Goal: Task Accomplishment & Management: Use online tool/utility

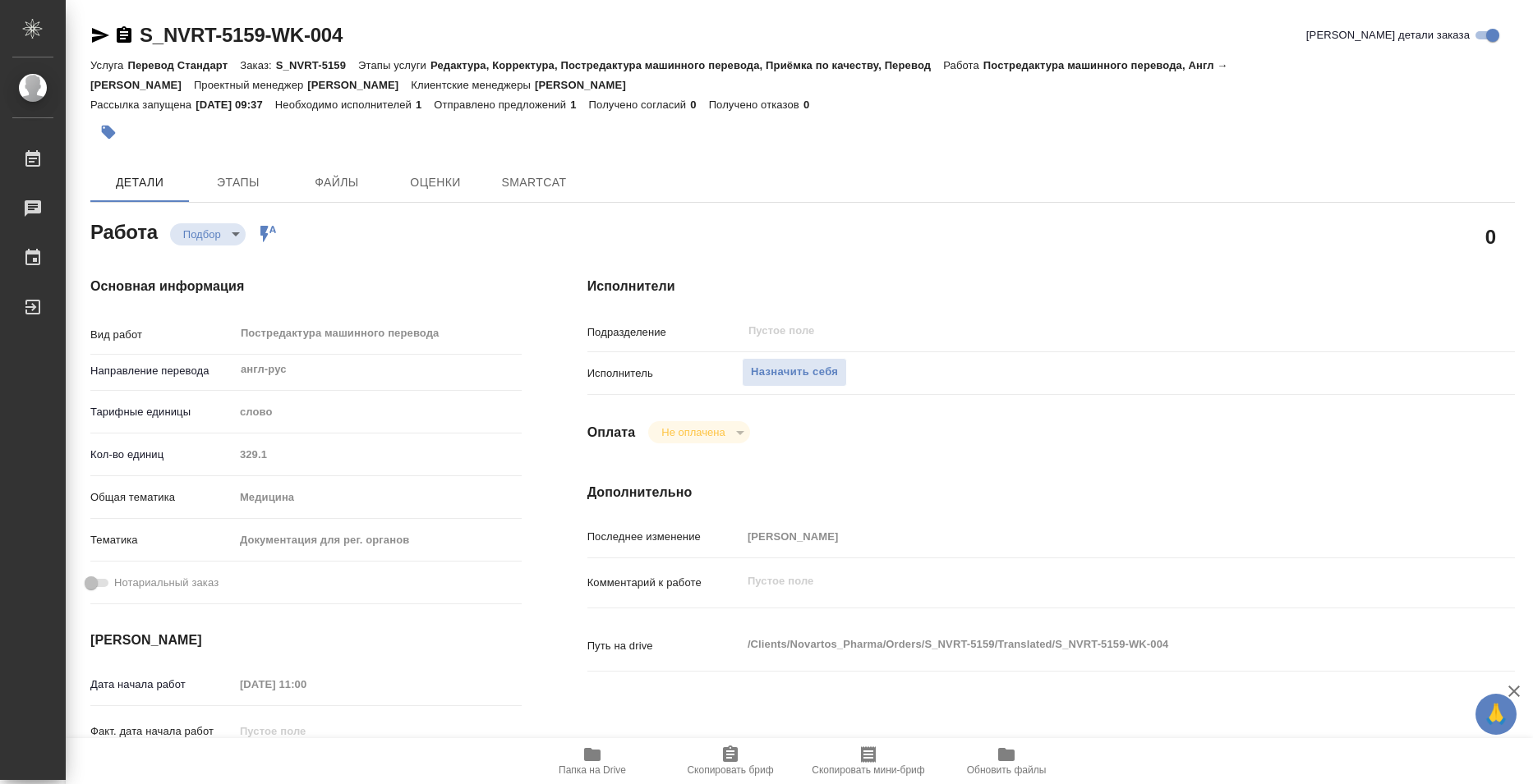
type textarea "x"
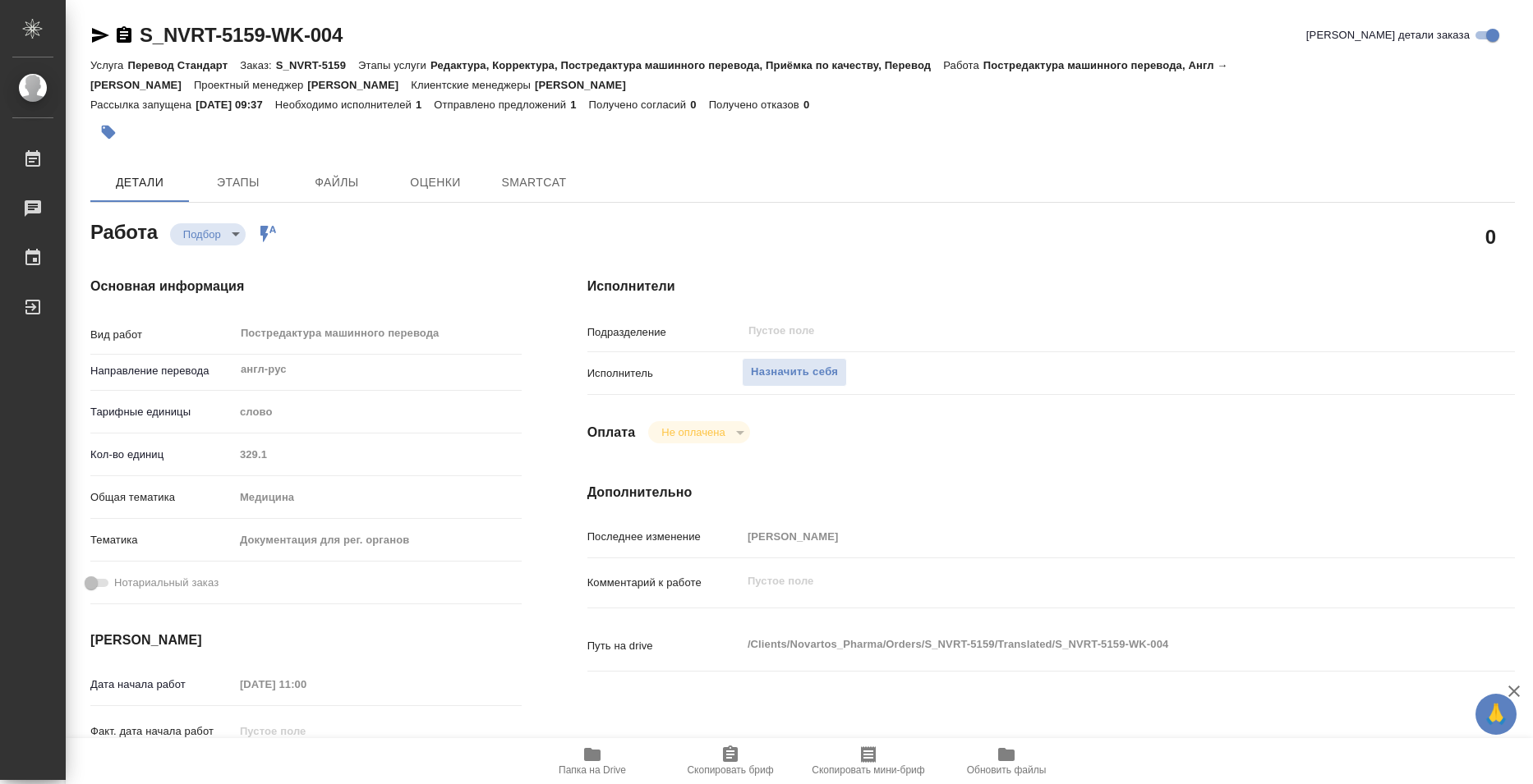
type textarea "x"
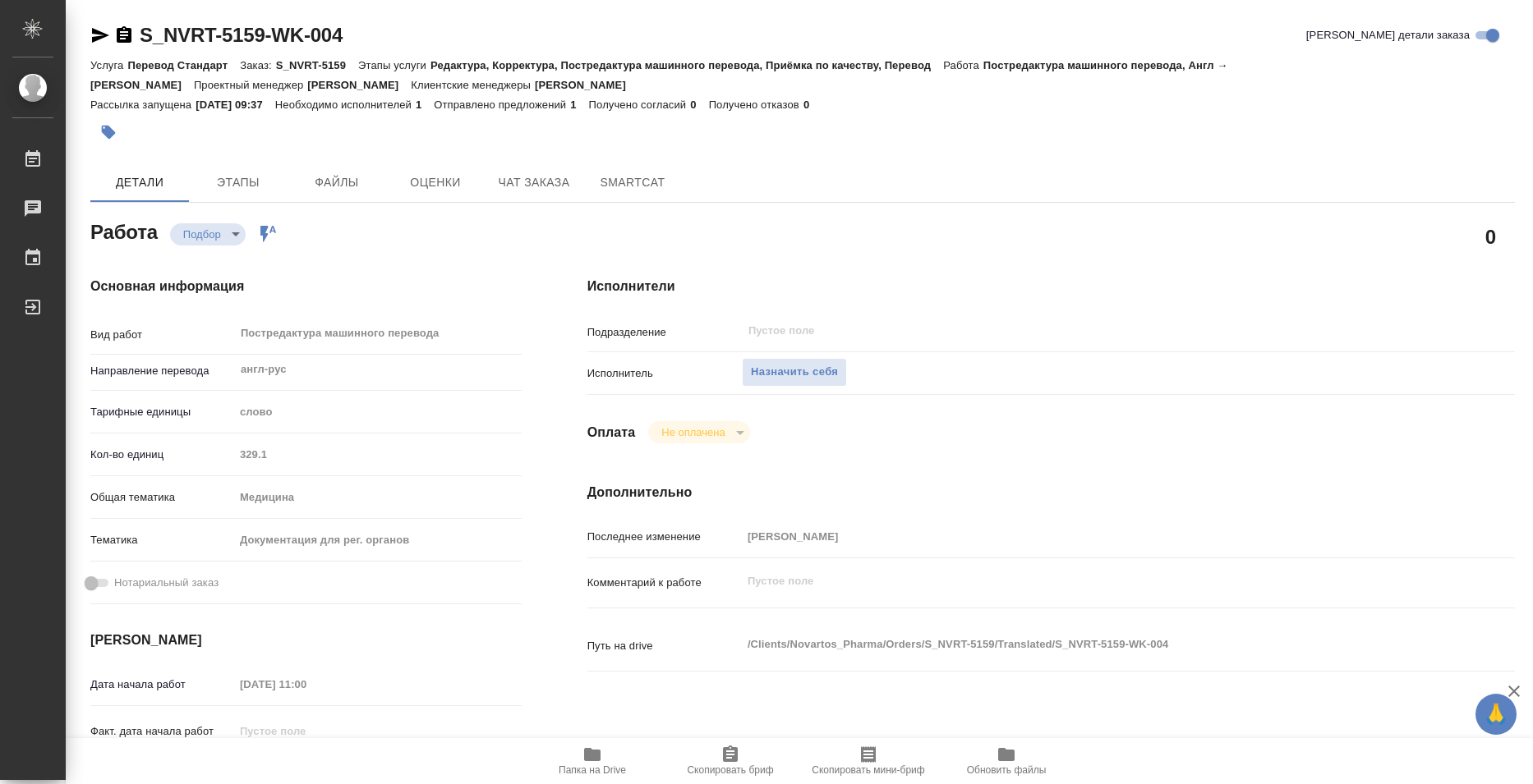
type textarea "x"
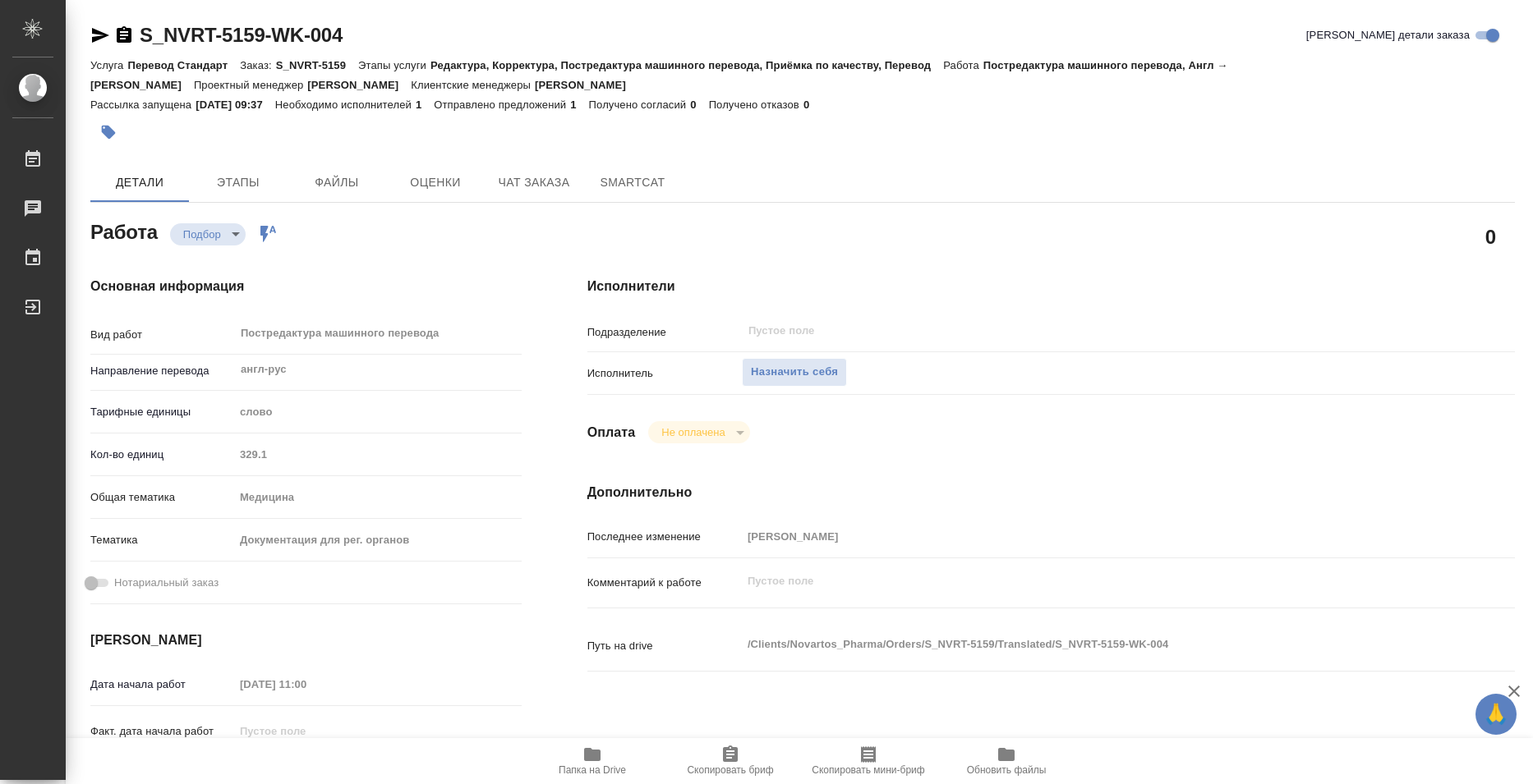
type textarea "x"
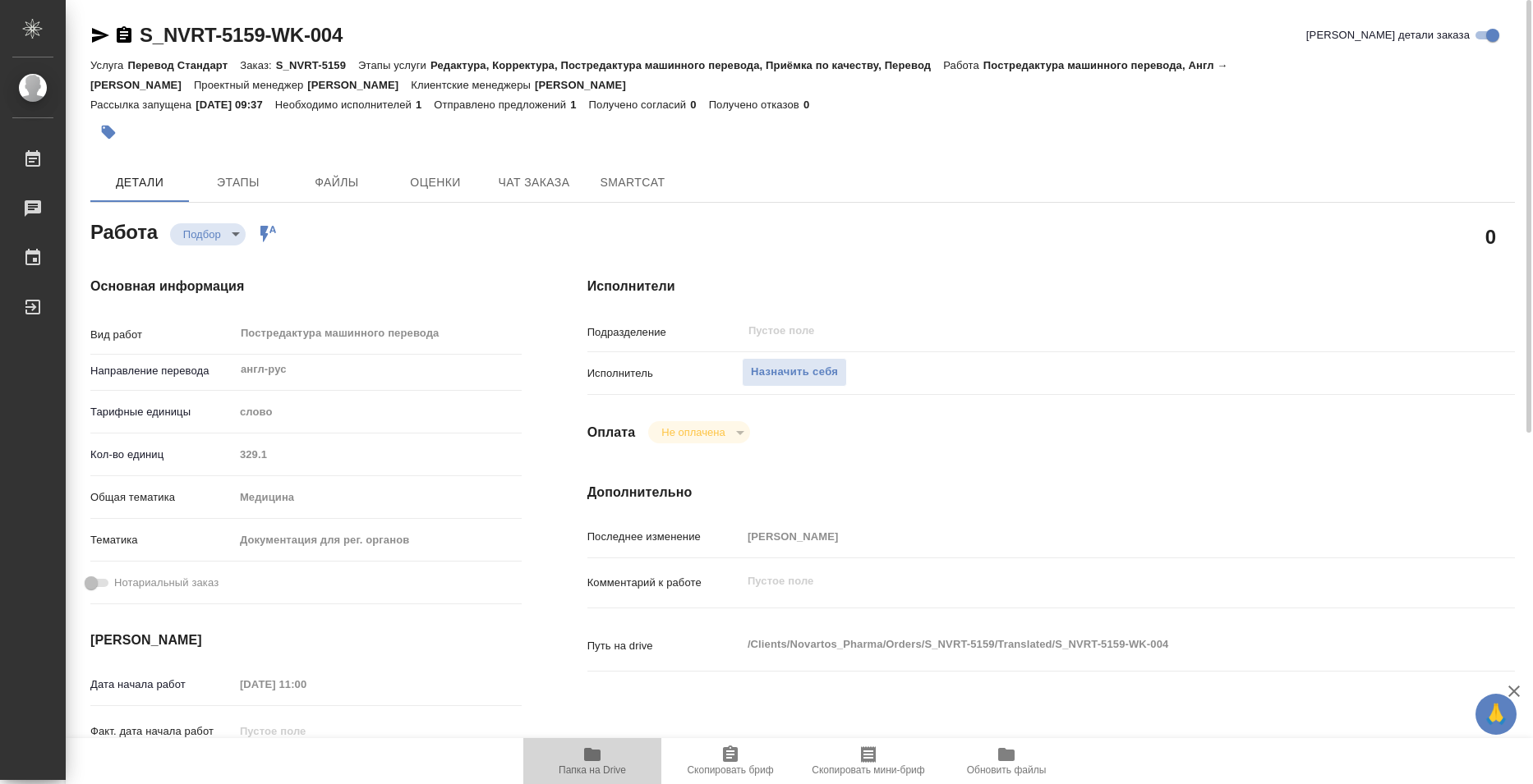
click at [594, 775] on span "Папка на Drive" at bounding box center [592, 771] width 67 height 12
type textarea "x"
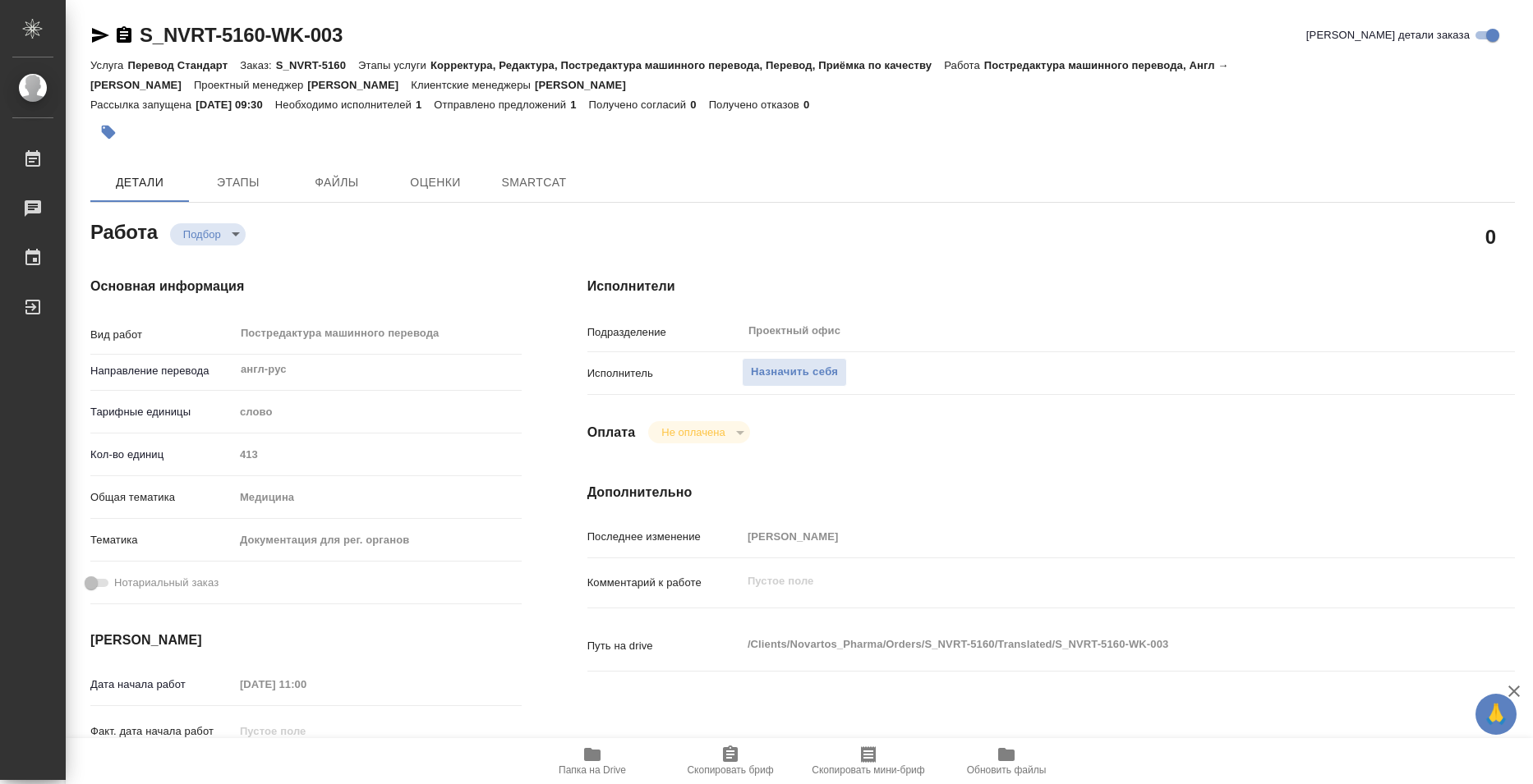
type textarea "x"
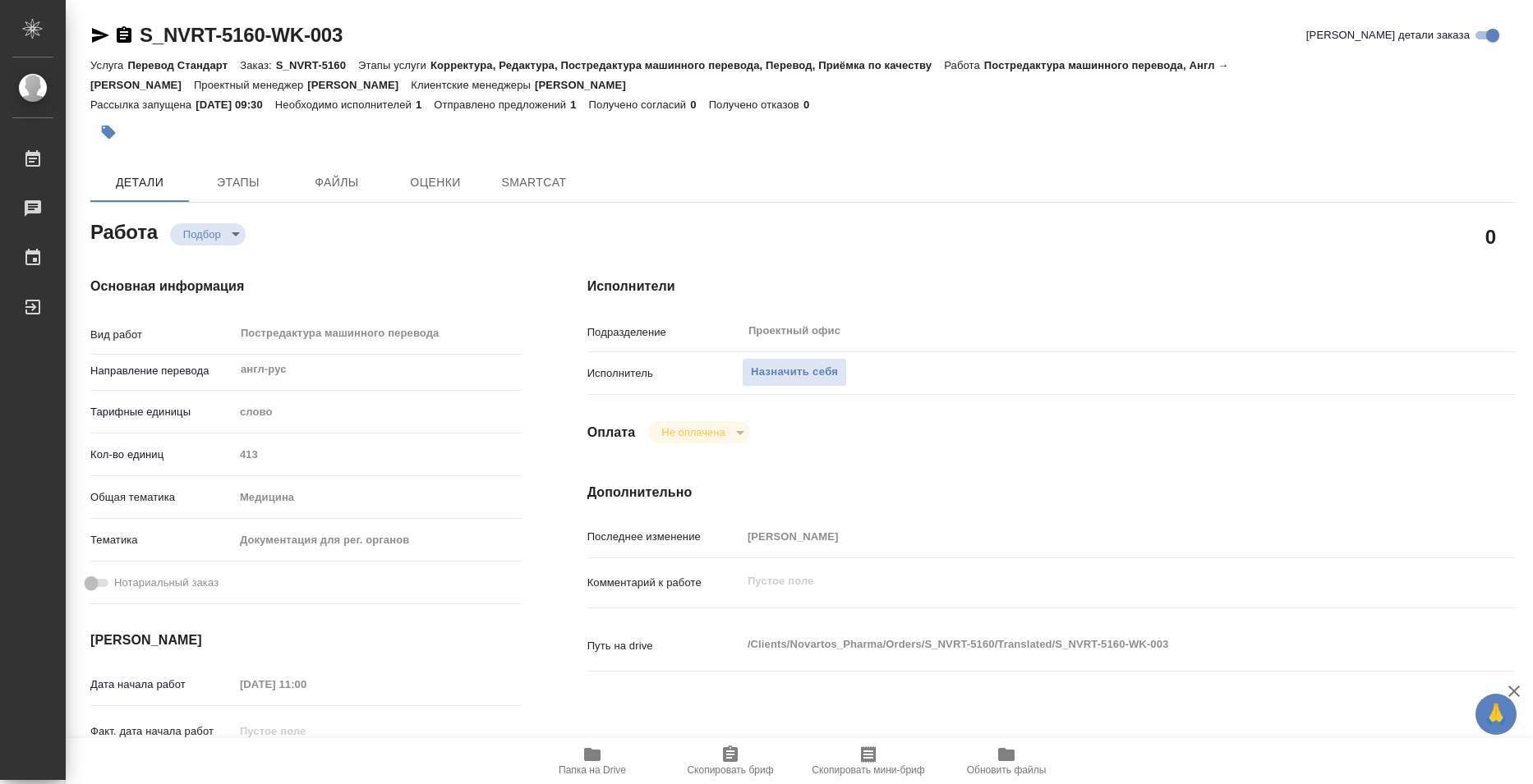
type textarea "x"
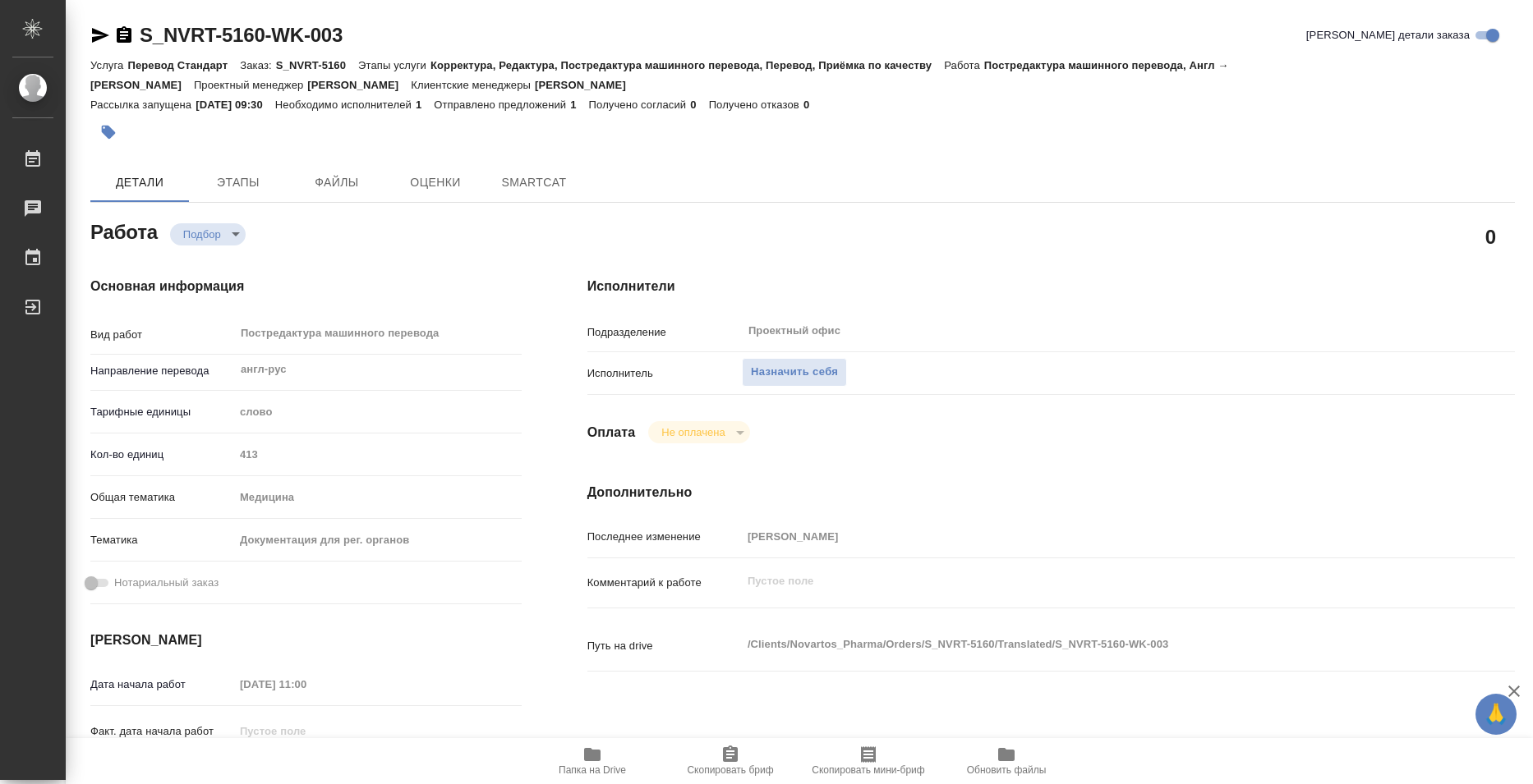
type textarea "x"
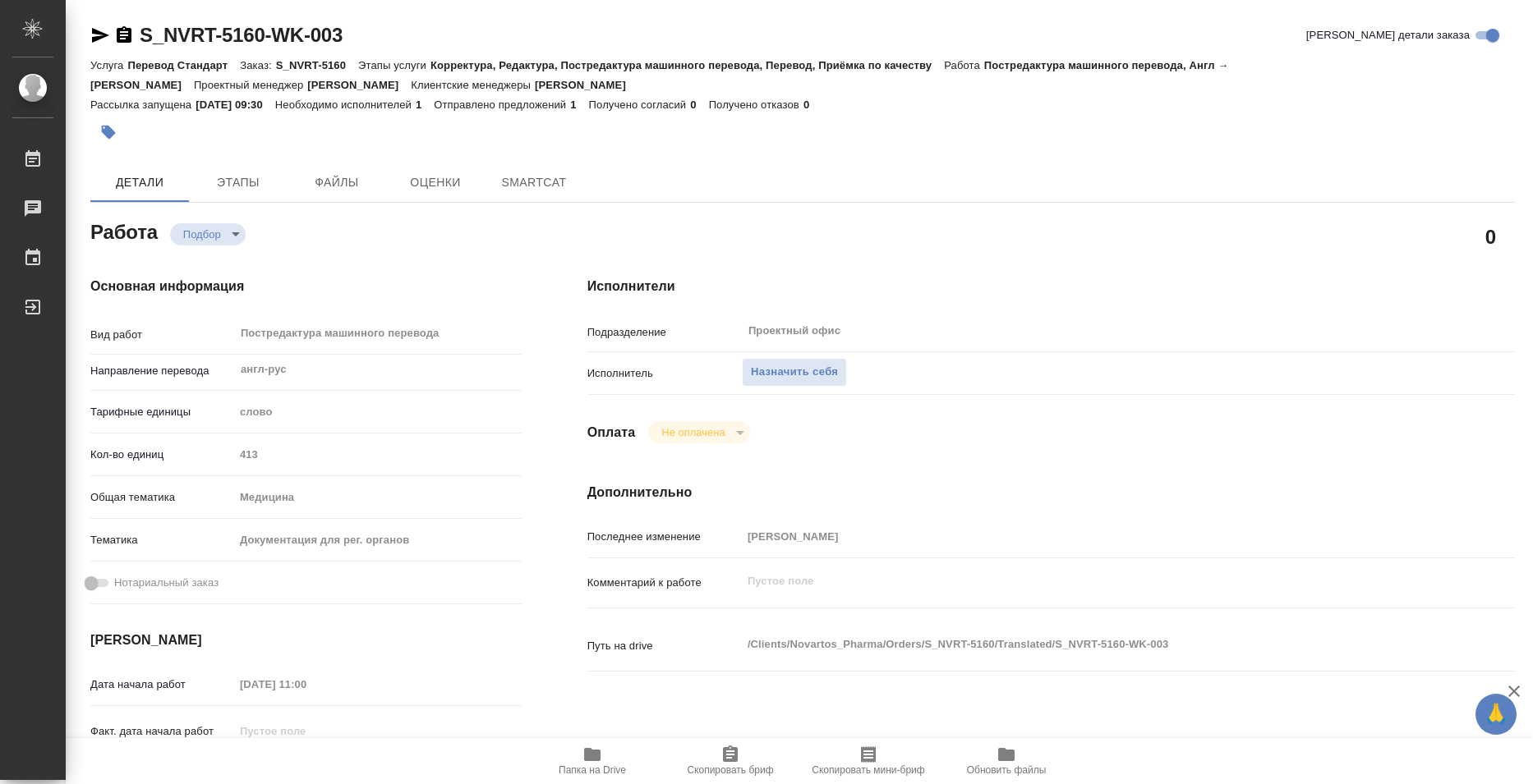
type textarea "x"
click at [581, 757] on span "Папка на Drive" at bounding box center [592, 761] width 119 height 32
type textarea "x"
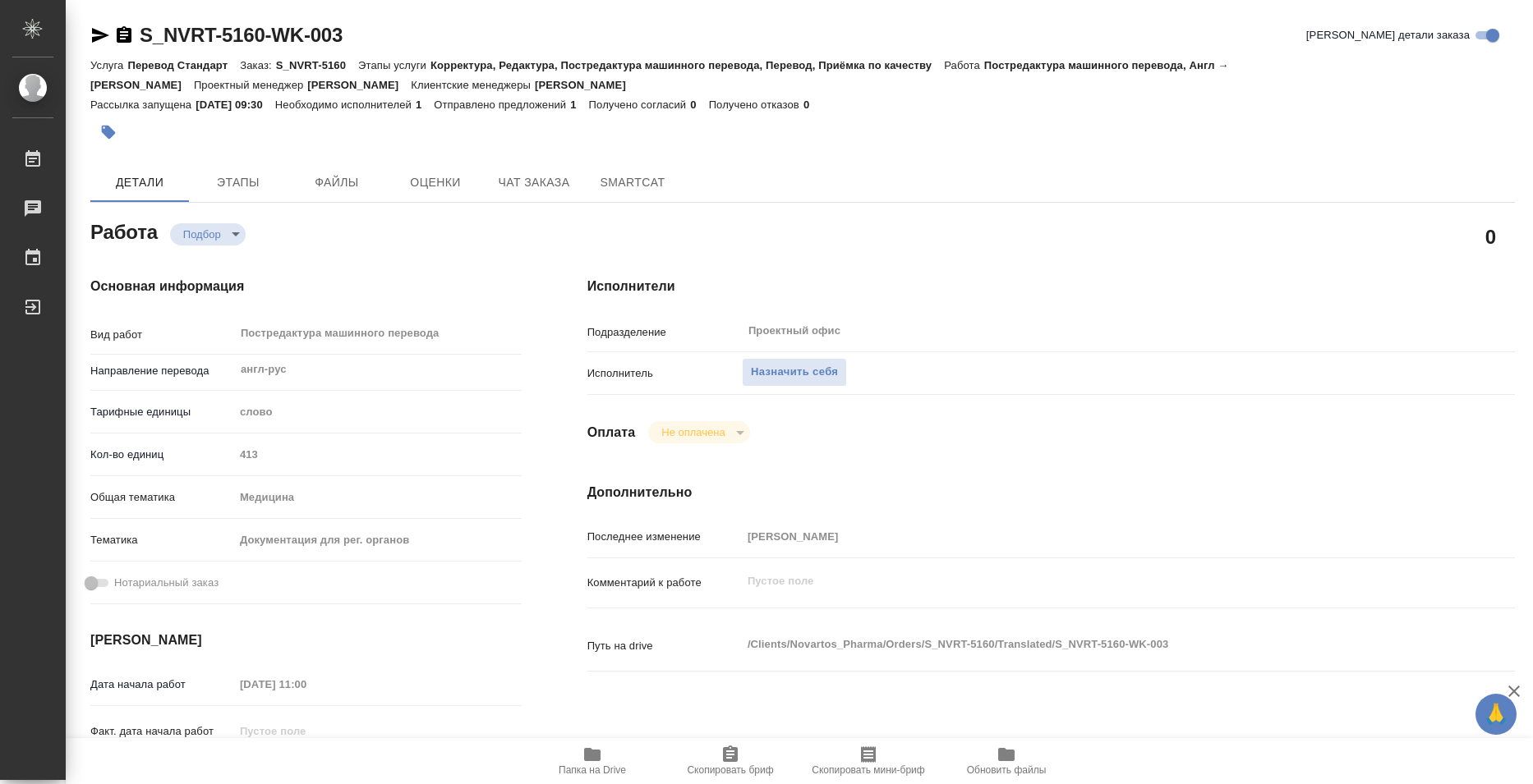
type textarea "x"
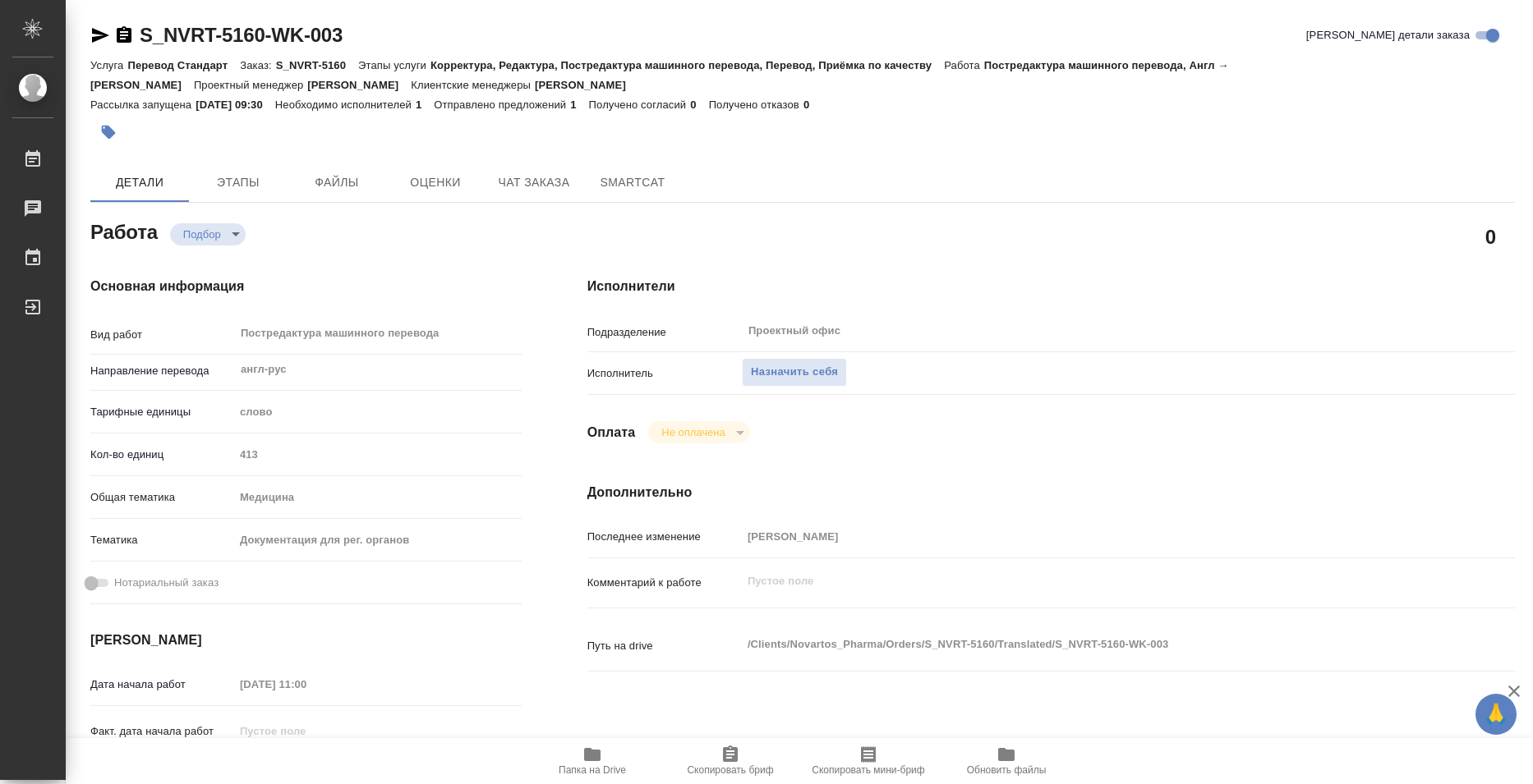
type textarea "x"
click at [789, 368] on span "Назначить себя" at bounding box center [794, 372] width 87 height 19
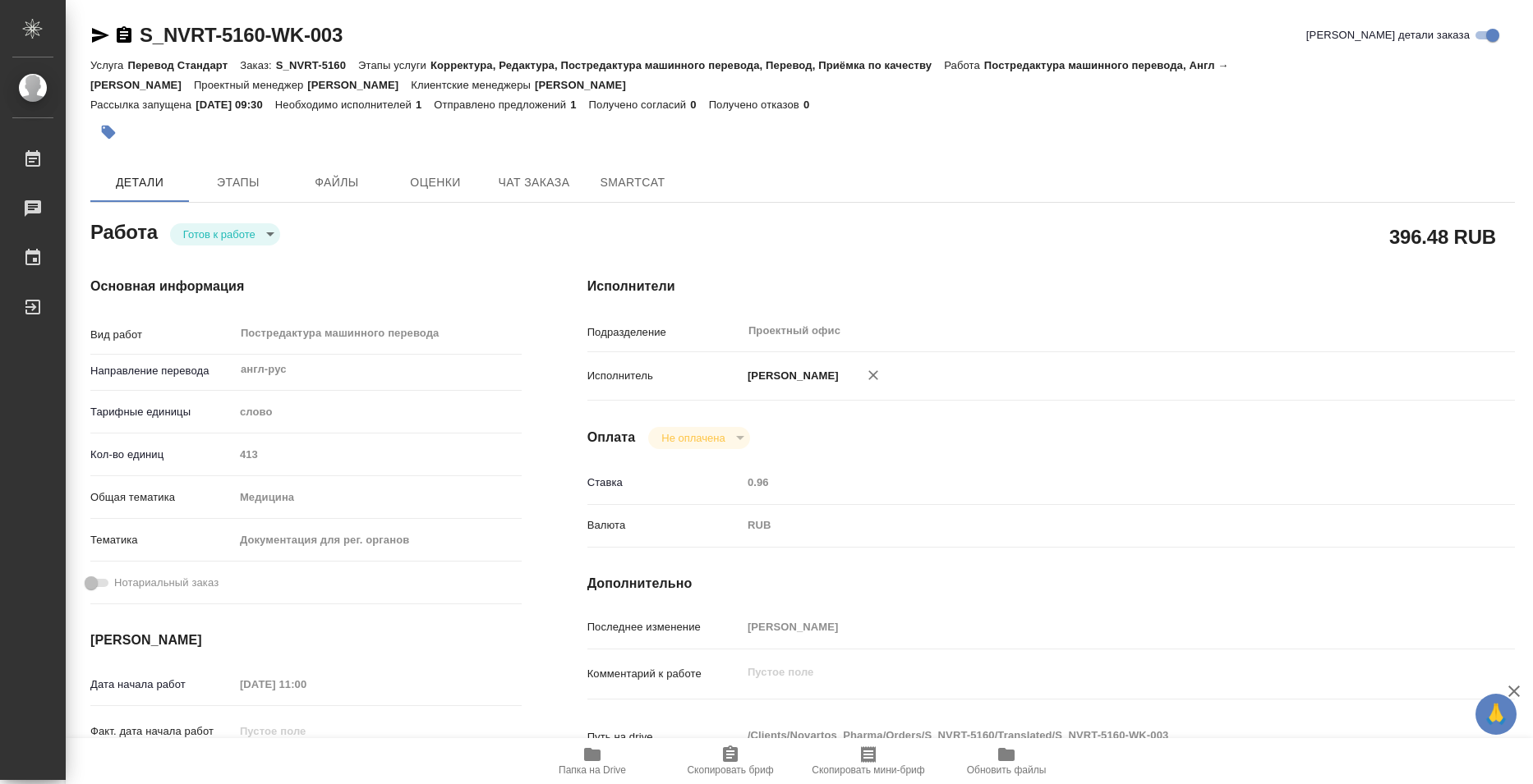
click at [279, 64] on p "S_NVRT-5160" at bounding box center [316, 65] width 82 height 12
copy p "S_NVRT-5160"
drag, startPoint x: 277, startPoint y: 64, endPoint x: 347, endPoint y: 69, distance: 70.2
click at [347, 69] on p "S_NVRT-5160" at bounding box center [316, 65] width 82 height 12
